Goal: Check status: Check status

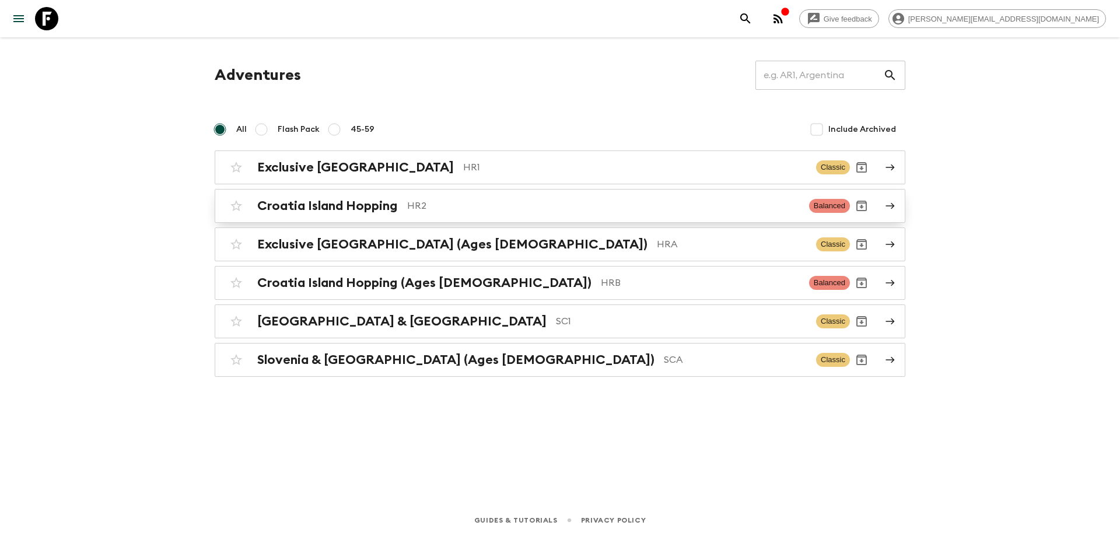
click at [453, 209] on p "HR2" at bounding box center [603, 206] width 393 height 14
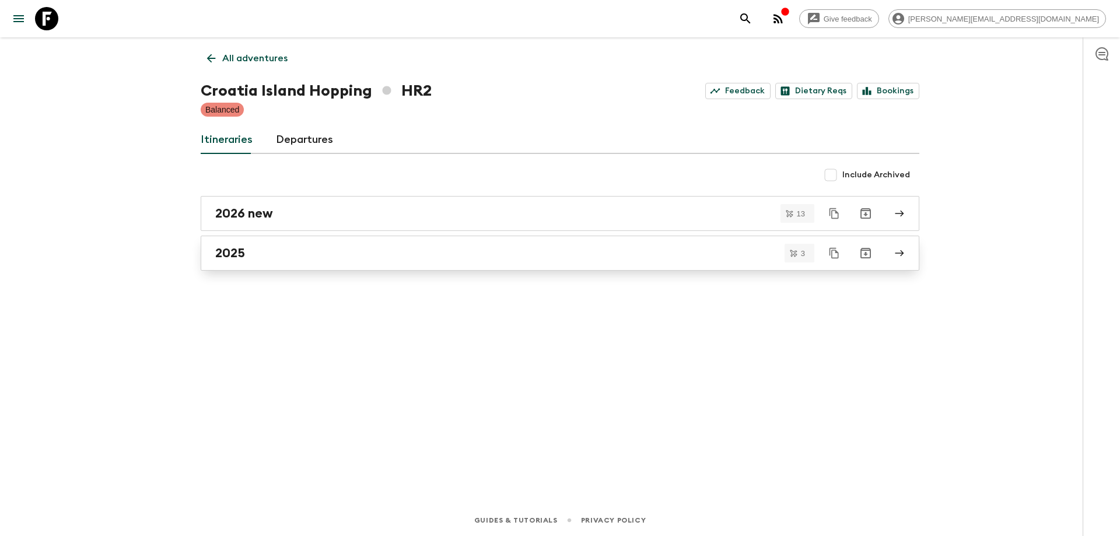
click at [384, 253] on div "2025" at bounding box center [548, 253] width 667 height 15
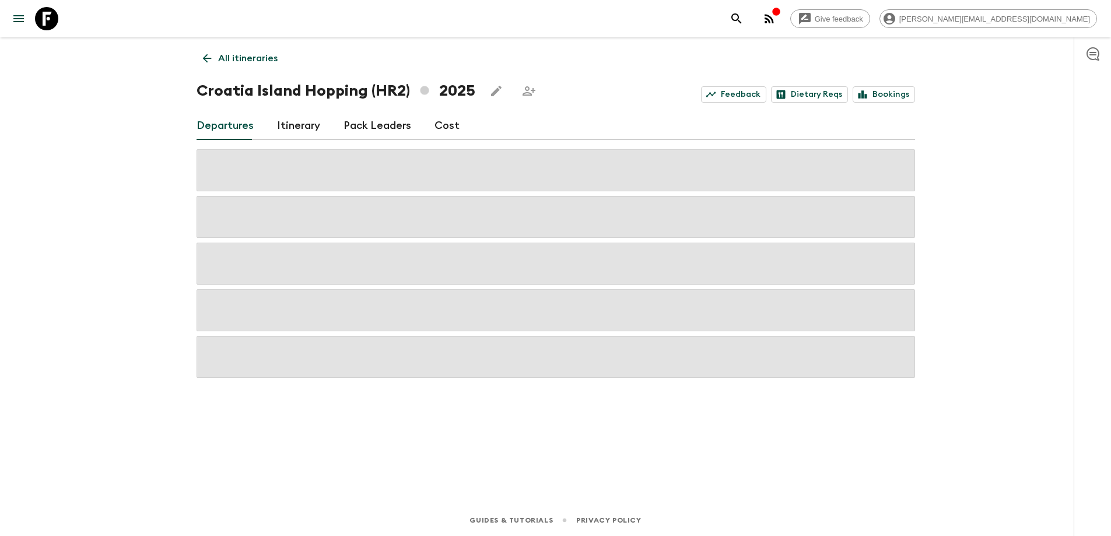
click at [121, 265] on div "Give feedback [PERSON_NAME][EMAIL_ADDRESS][DOMAIN_NAME] All itineraries [GEOGRA…" at bounding box center [555, 268] width 1111 height 536
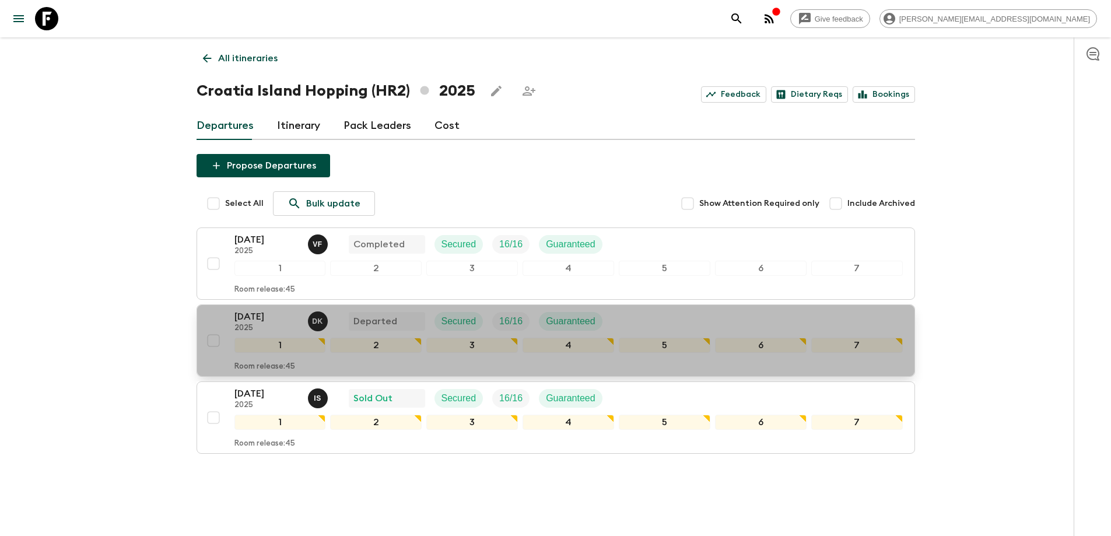
click at [636, 324] on div "[DATE] 2025 D K Departed Secured 16 / 16 Guaranteed" at bounding box center [569, 321] width 669 height 23
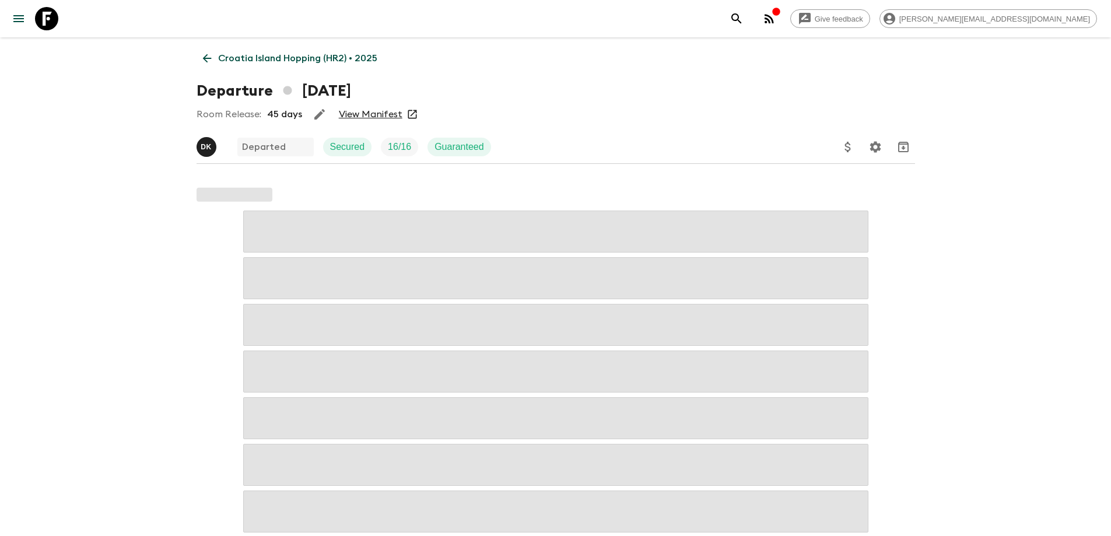
click at [376, 114] on link "View Manifest" at bounding box center [371, 115] width 64 height 12
